Goal: Information Seeking & Learning: Compare options

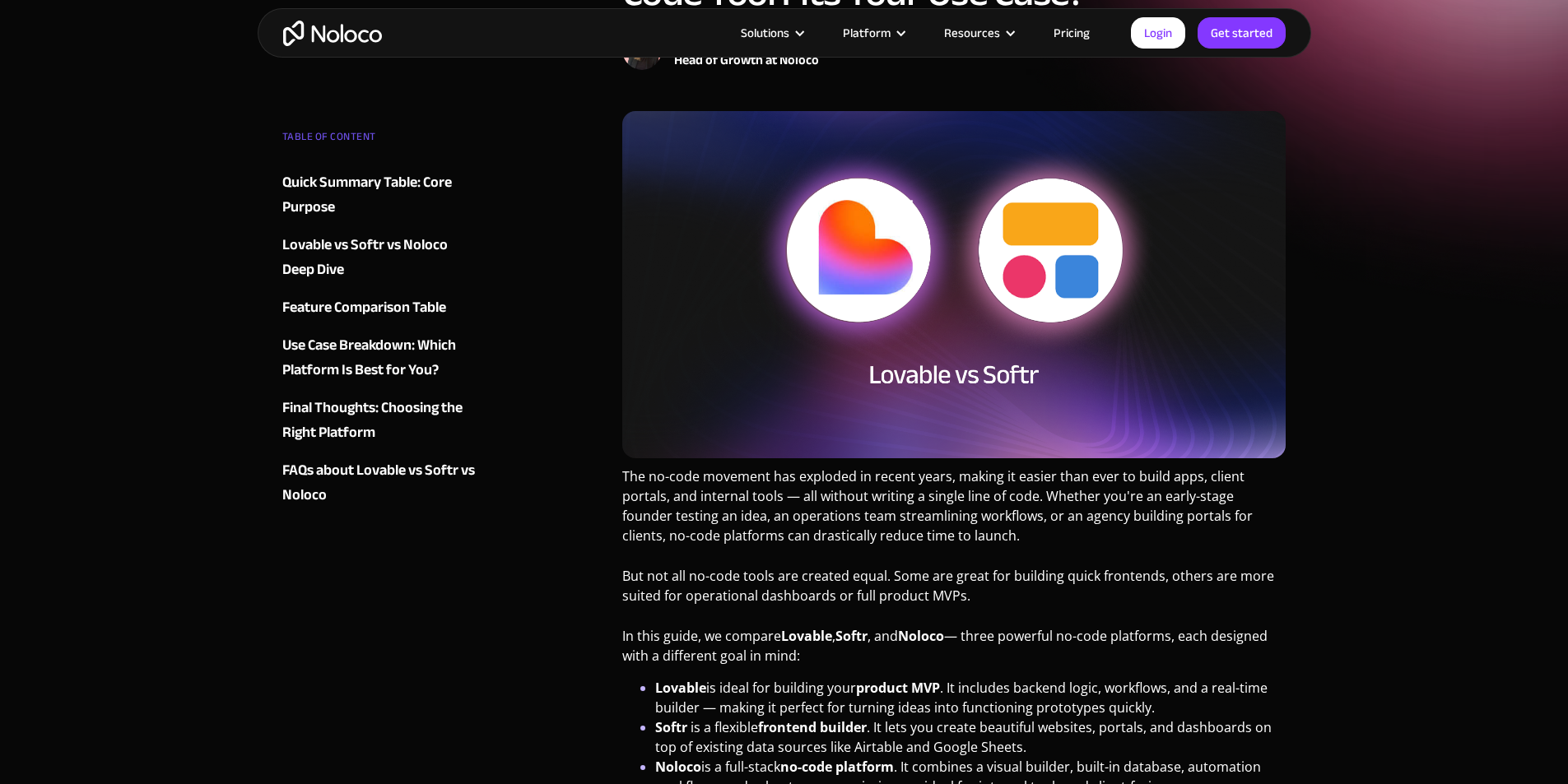
scroll to position [411, 0]
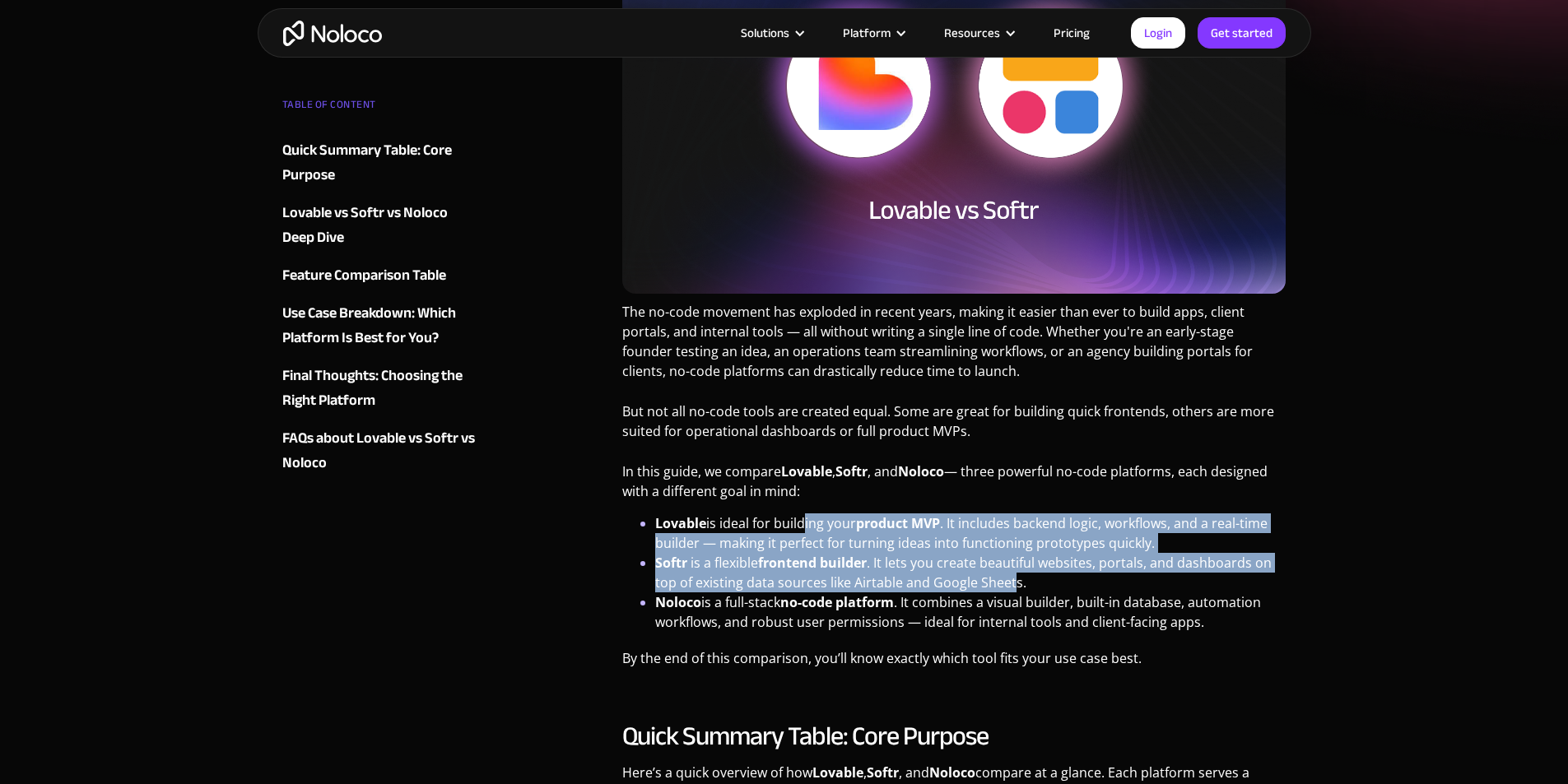
drag, startPoint x: 803, startPoint y: 521, endPoint x: 1009, endPoint y: 580, distance: 214.3
click at [1009, 580] on ul "Lovable is ideal for building your product MVP . It includes backend logic, wor…" at bounding box center [954, 572] width 665 height 118
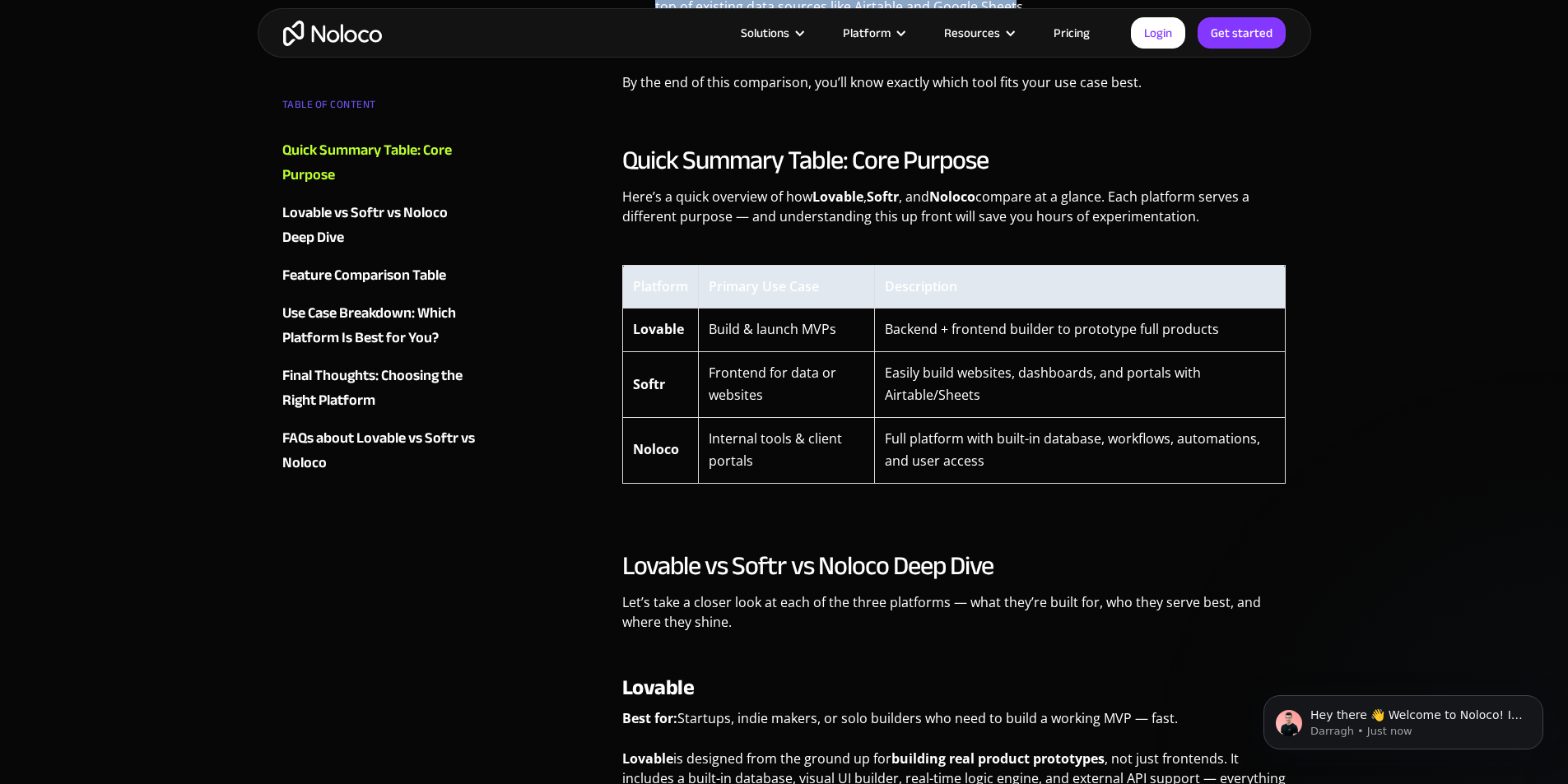
scroll to position [0, 0]
drag, startPoint x: 752, startPoint y: 324, endPoint x: 853, endPoint y: 334, distance: 101.5
click at [853, 334] on td "Build & launch MVPs" at bounding box center [786, 330] width 176 height 43
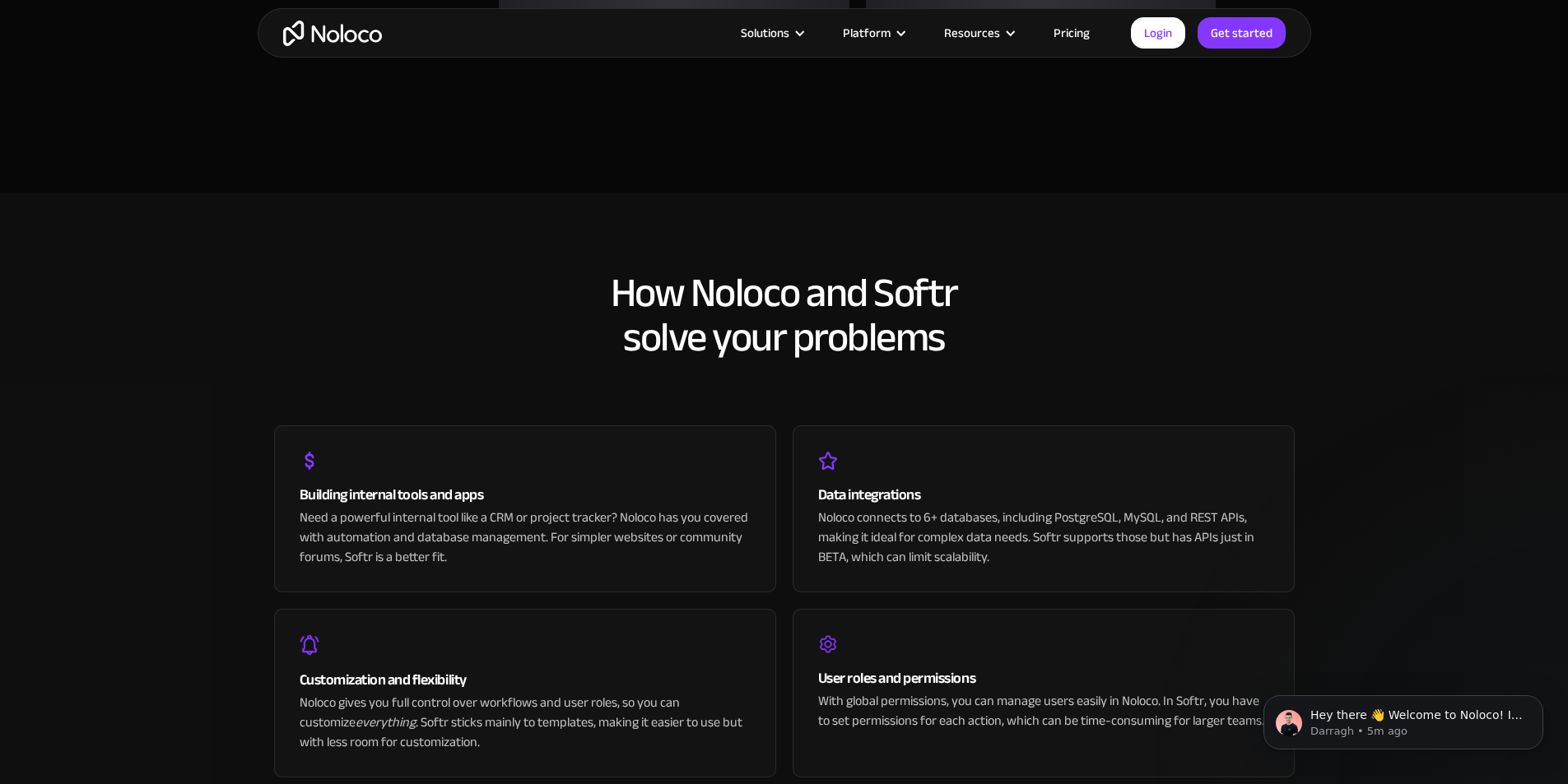
scroll to position [3372, 0]
